Goal: Information Seeking & Learning: Learn about a topic

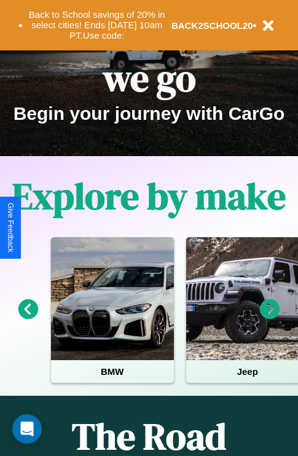
scroll to position [189, 0]
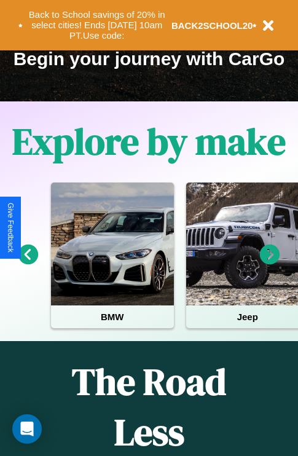
click at [270, 263] on icon at bounding box center [270, 255] width 20 height 20
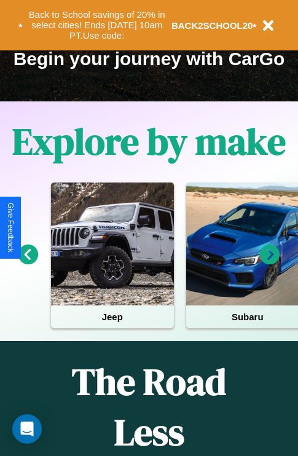
click at [270, 263] on icon at bounding box center [270, 255] width 20 height 20
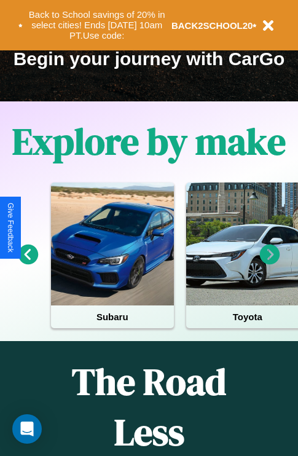
click at [270, 263] on icon at bounding box center [270, 255] width 20 height 20
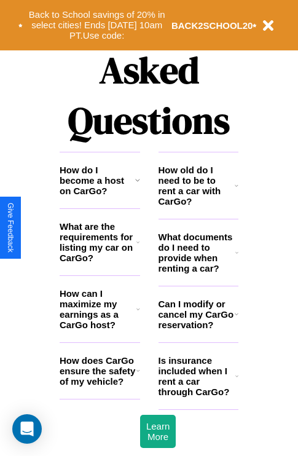
scroll to position [1490, 0]
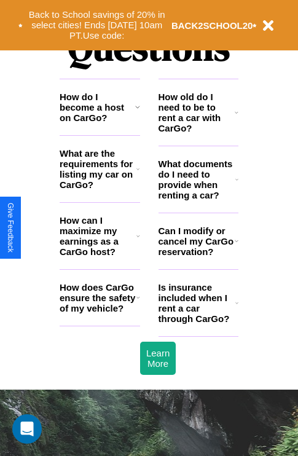
click at [198, 132] on h3 "How old do I need to be to rent a car with CarGo?" at bounding box center [197, 113] width 77 height 42
click at [138, 241] on icon at bounding box center [138, 236] width 4 height 10
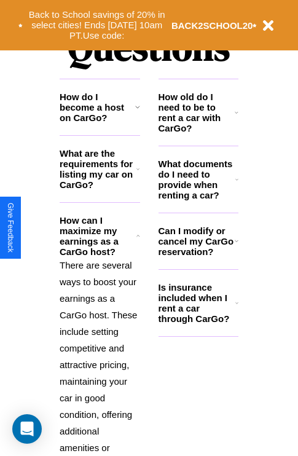
click at [237, 308] on icon at bounding box center [236, 303] width 3 height 10
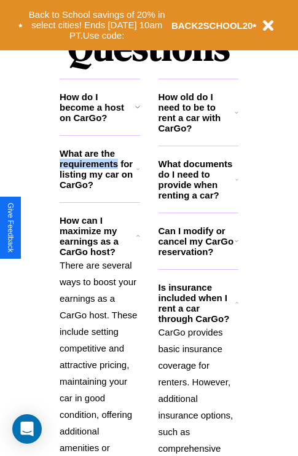
click at [100, 189] on h3 "What are the requirements for listing my car on CarGo?" at bounding box center [98, 169] width 77 height 42
